Goal: Find specific page/section: Find specific page/section

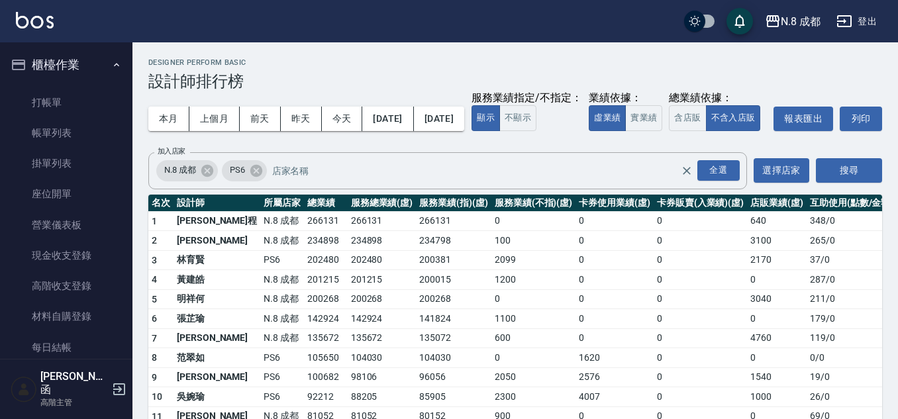
scroll to position [795, 0]
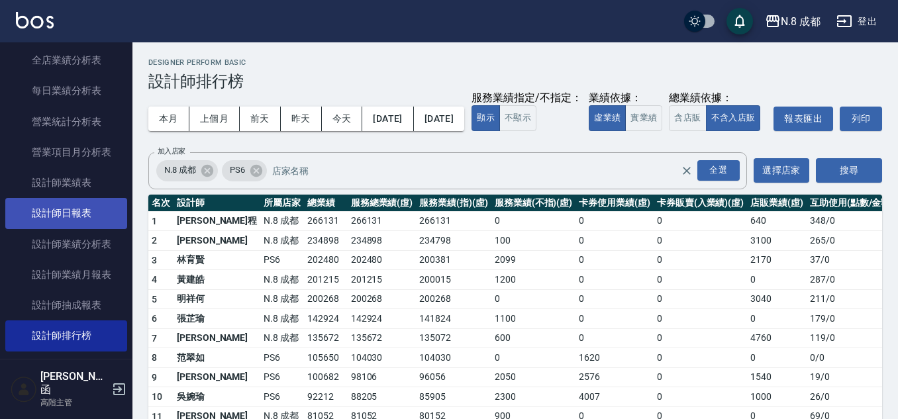
click at [66, 211] on link "設計師日報表" at bounding box center [66, 213] width 122 height 30
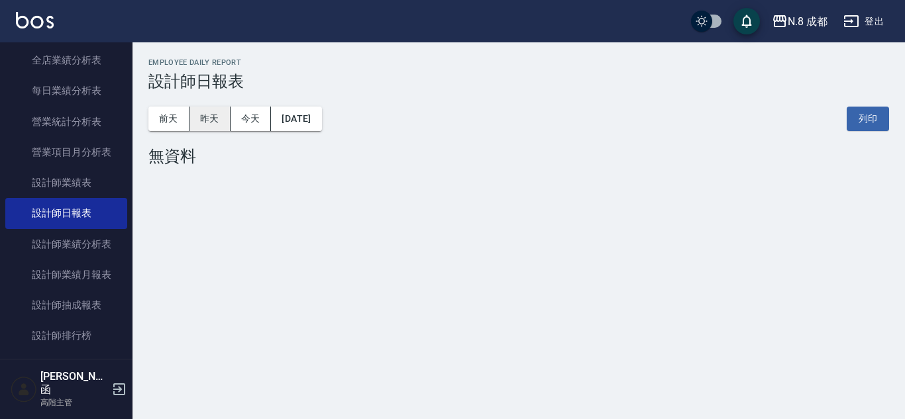
click at [217, 128] on button "昨天" at bounding box center [209, 119] width 41 height 25
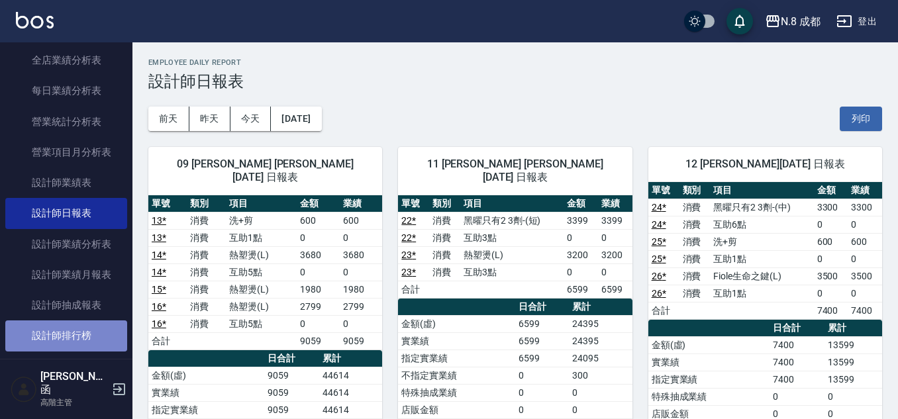
click at [89, 334] on link "設計師排行榜" at bounding box center [66, 336] width 122 height 30
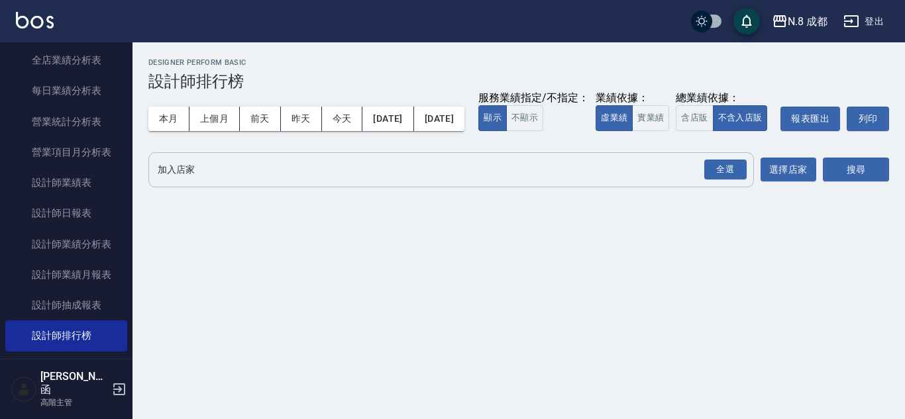
click at [190, 181] on input "加入店家" at bounding box center [441, 169] width 574 height 23
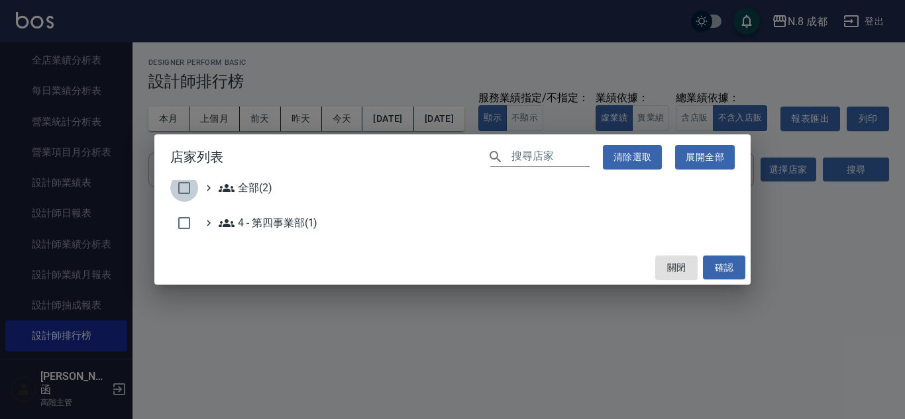
click at [175, 189] on input "checkbox" at bounding box center [184, 188] width 28 height 28
checkbox input "true"
click at [725, 267] on button "確認" at bounding box center [724, 268] width 42 height 25
checkbox input "false"
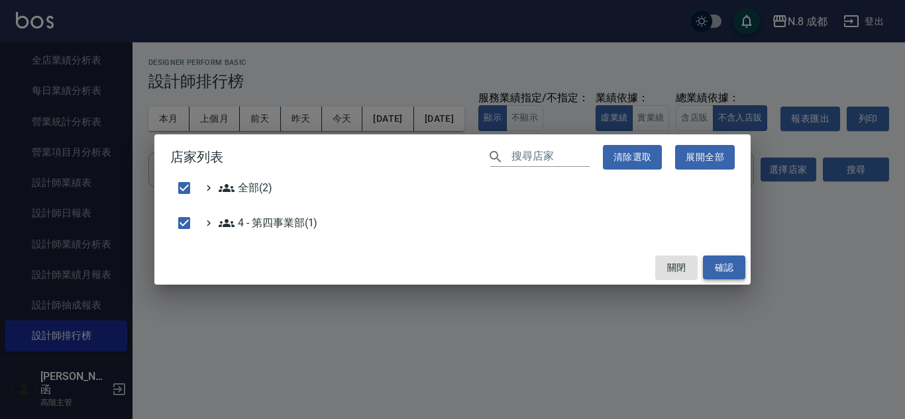
checkbox input "false"
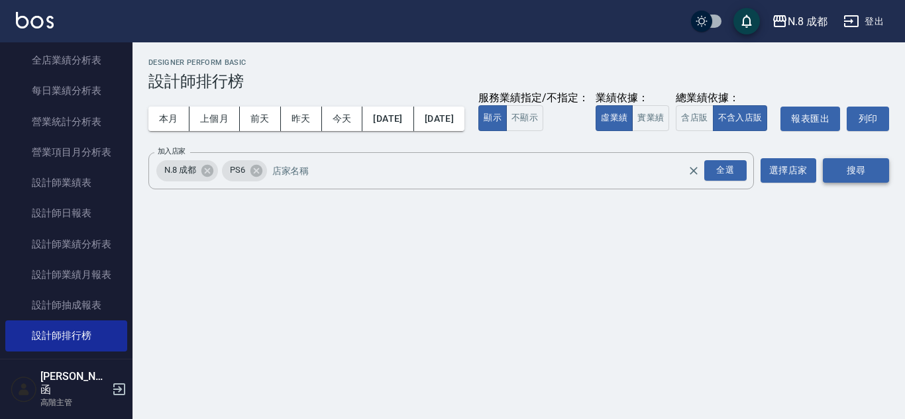
click at [842, 183] on button "搜尋" at bounding box center [856, 170] width 66 height 25
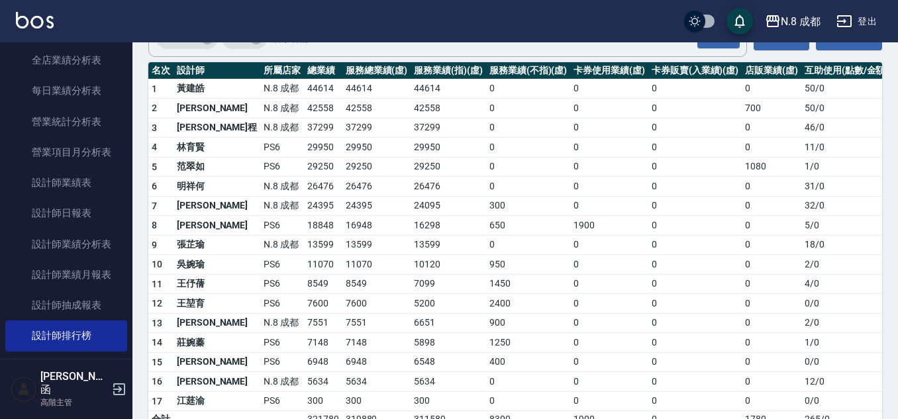
scroll to position [184, 0]
